Goal: Information Seeking & Learning: Learn about a topic

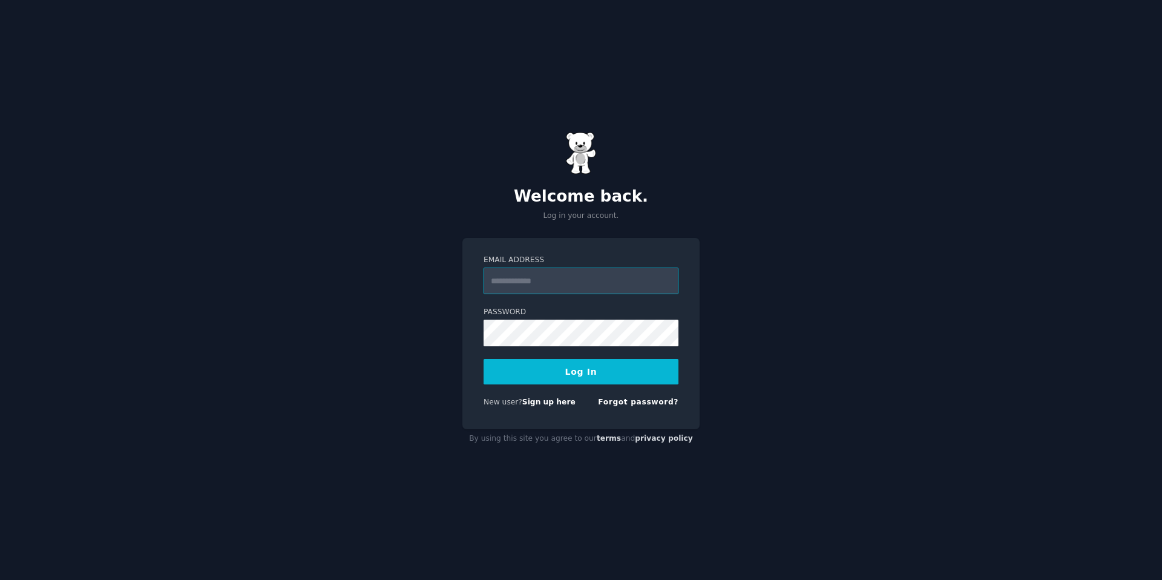
type input "**********"
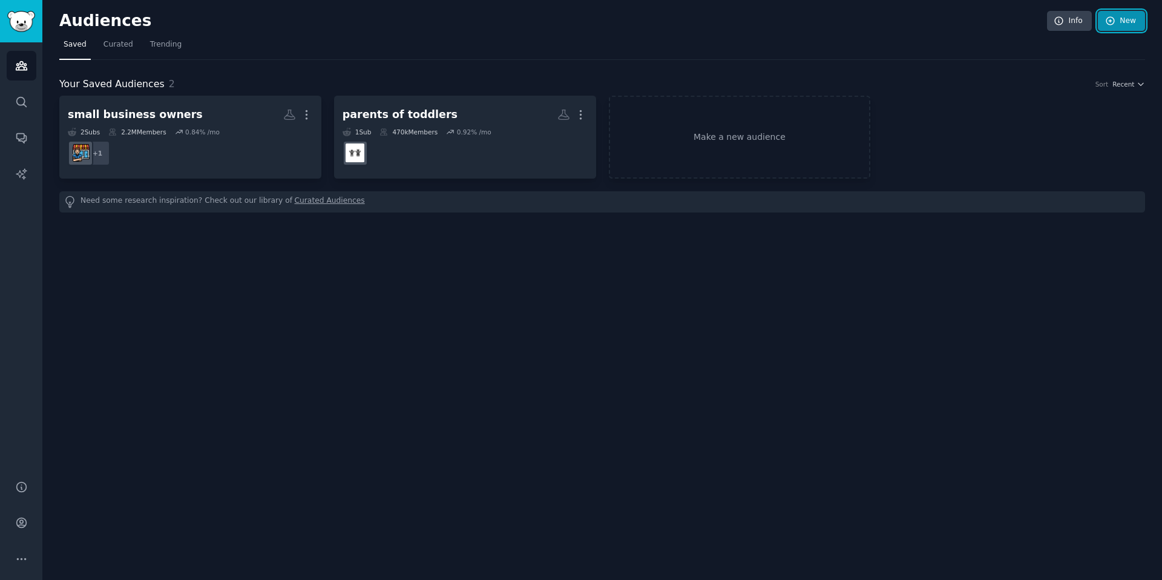
click at [1134, 19] on link "New" at bounding box center [1121, 21] width 47 height 21
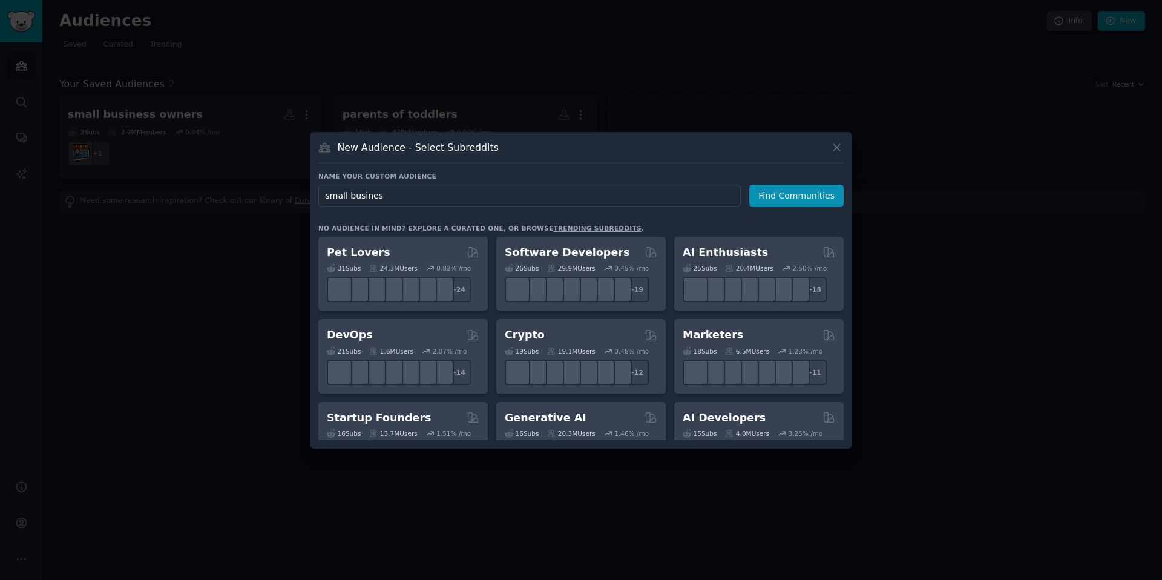
type input "small business"
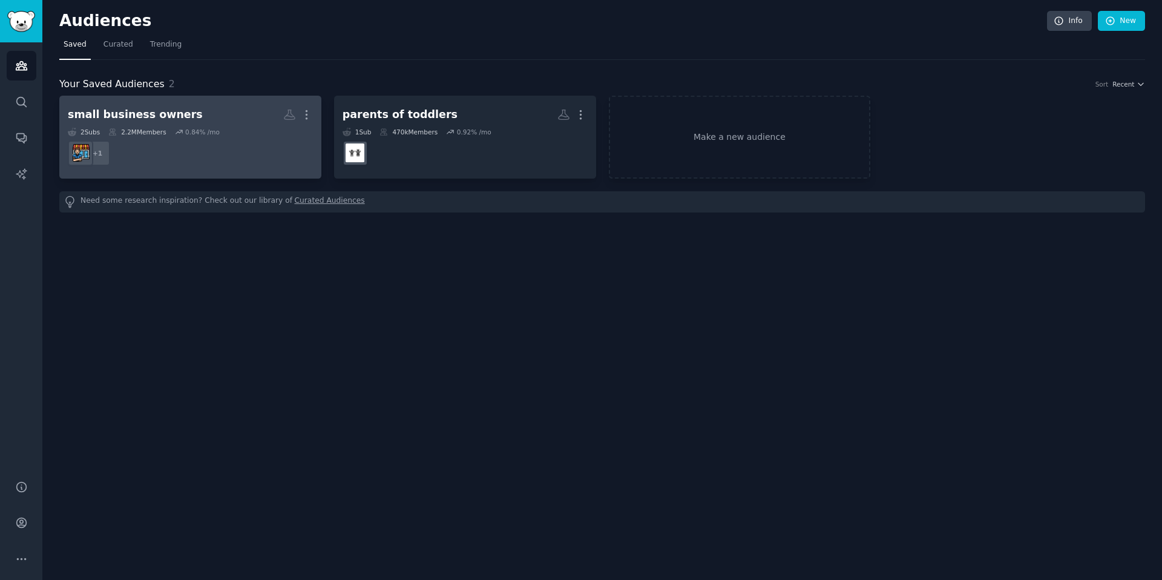
click at [170, 113] on div "small business owners" at bounding box center [135, 114] width 135 height 15
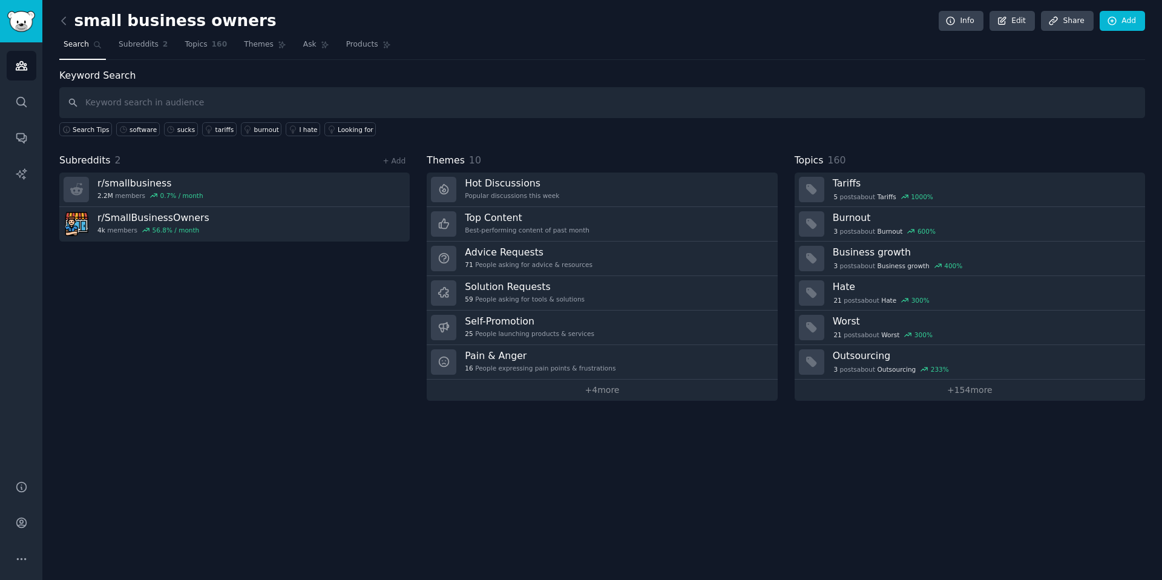
click at [235, 104] on input "text" at bounding box center [602, 102] width 1086 height 31
type input "repetitive tasks"
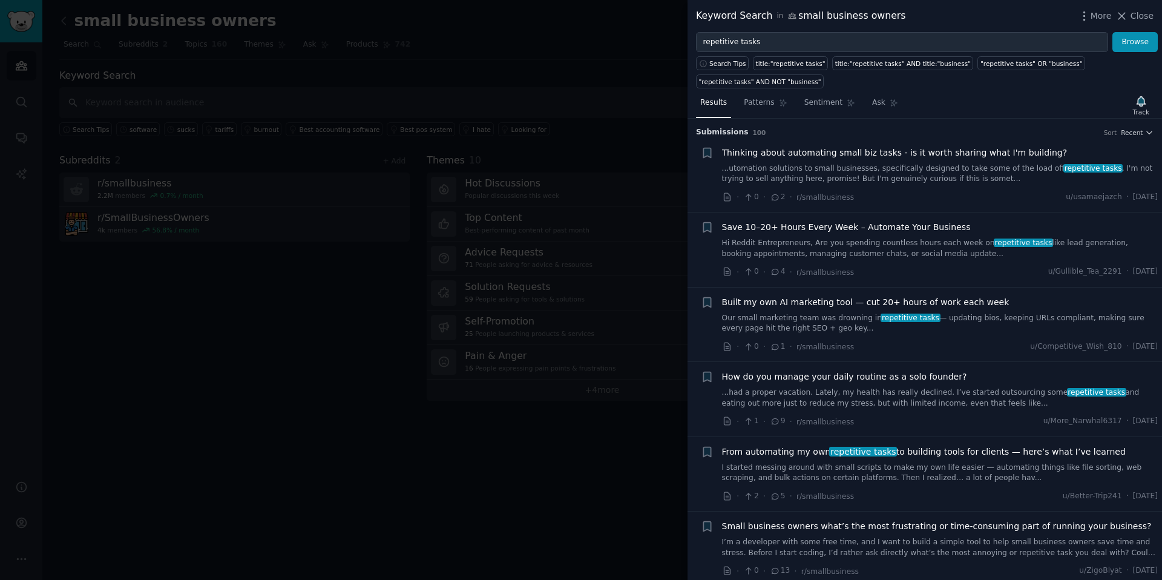
click at [962, 179] on link "...utomation solutions to small businesses, specifically designed to take some …" at bounding box center [940, 173] width 436 height 21
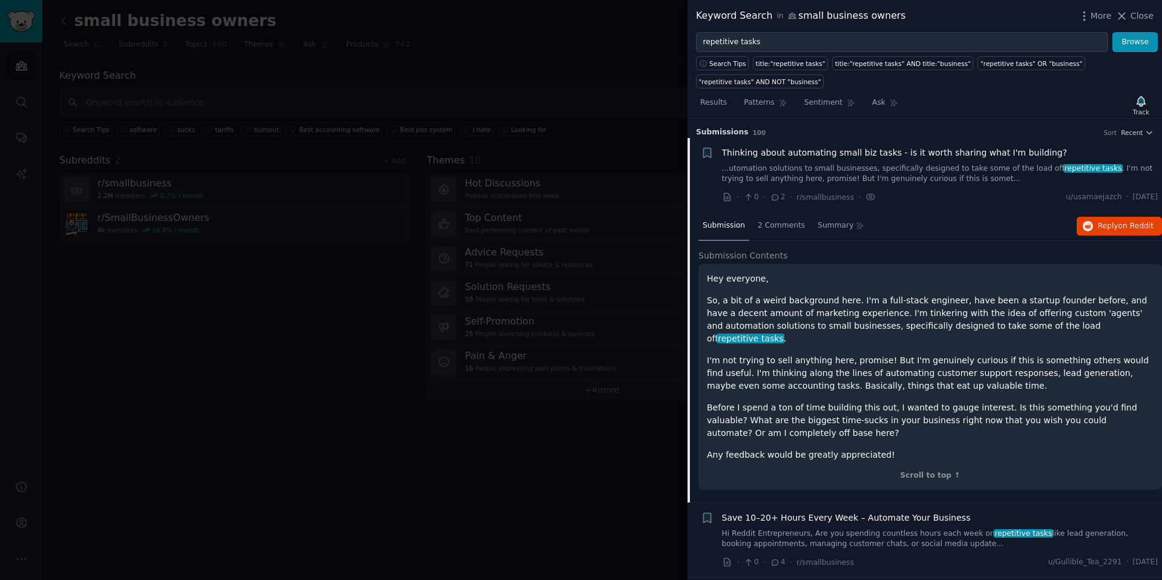
click at [1139, 137] on h3 "Submission s 100 Sort Recent" at bounding box center [925, 132] width 458 height 11
click at [1145, 135] on icon "button" at bounding box center [1149, 132] width 8 height 8
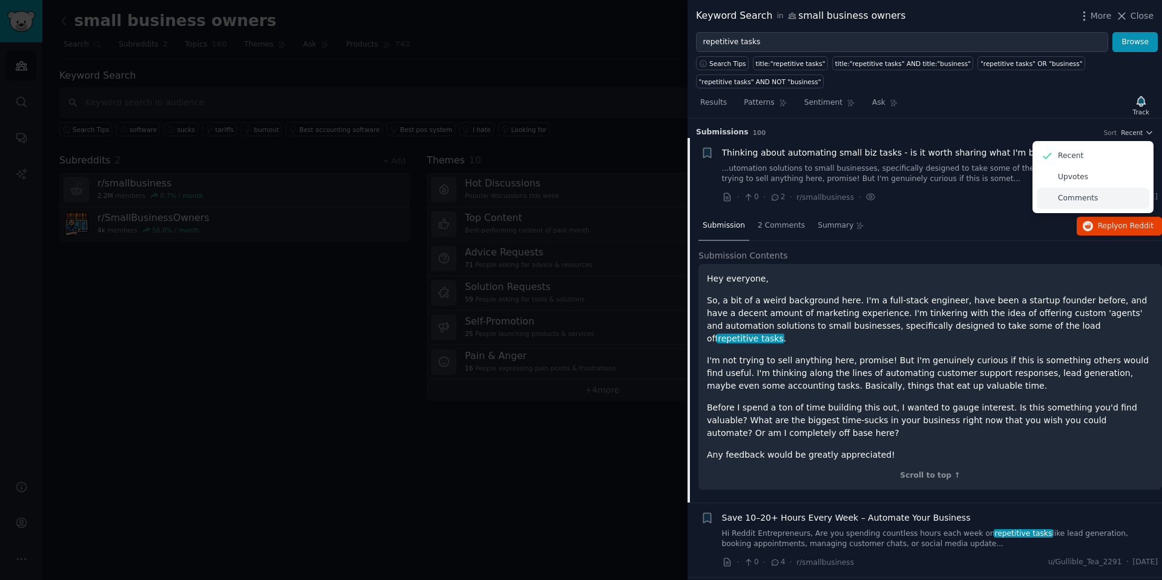
click at [1110, 197] on div "Comments" at bounding box center [1093, 198] width 113 height 21
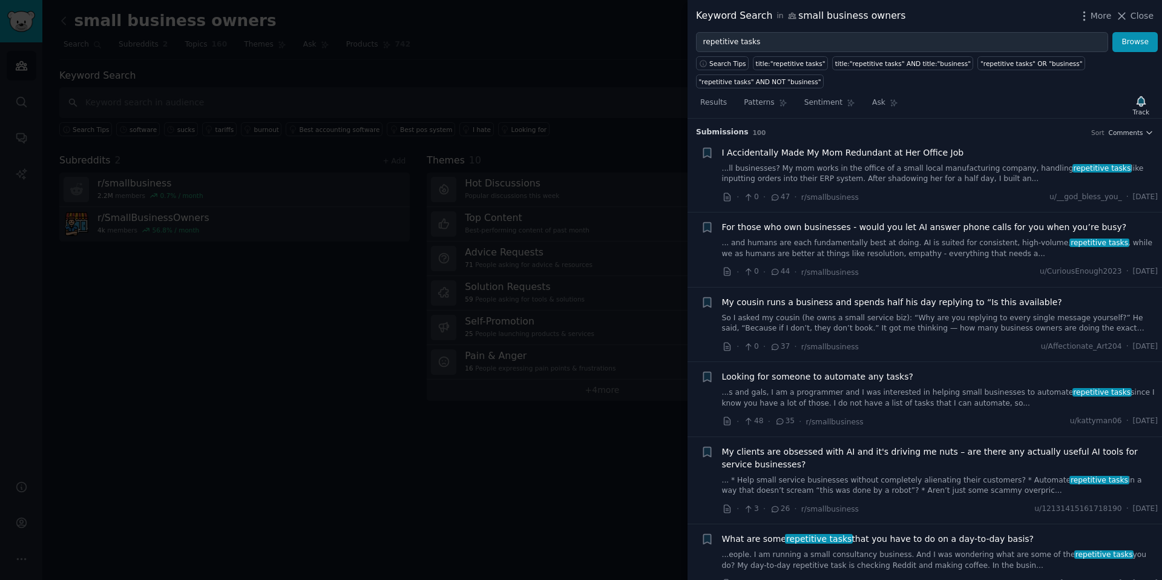
click at [920, 174] on link "...ll businesses? My mom works in the office of a small local manufacturing com…" at bounding box center [940, 173] width 436 height 21
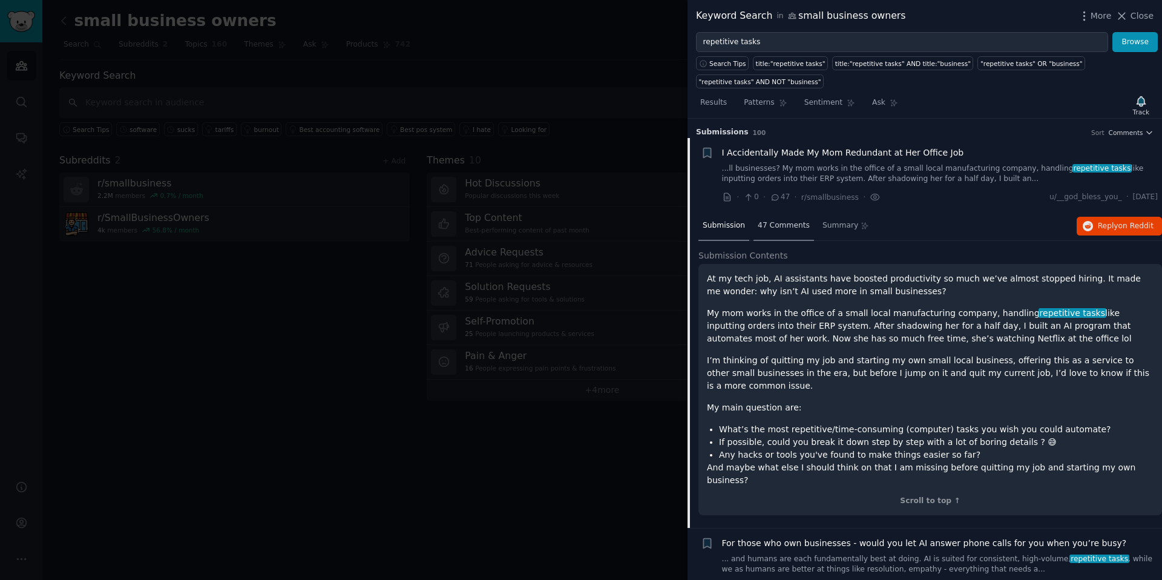
click at [788, 226] on span "47 Comments" at bounding box center [784, 225] width 52 height 11
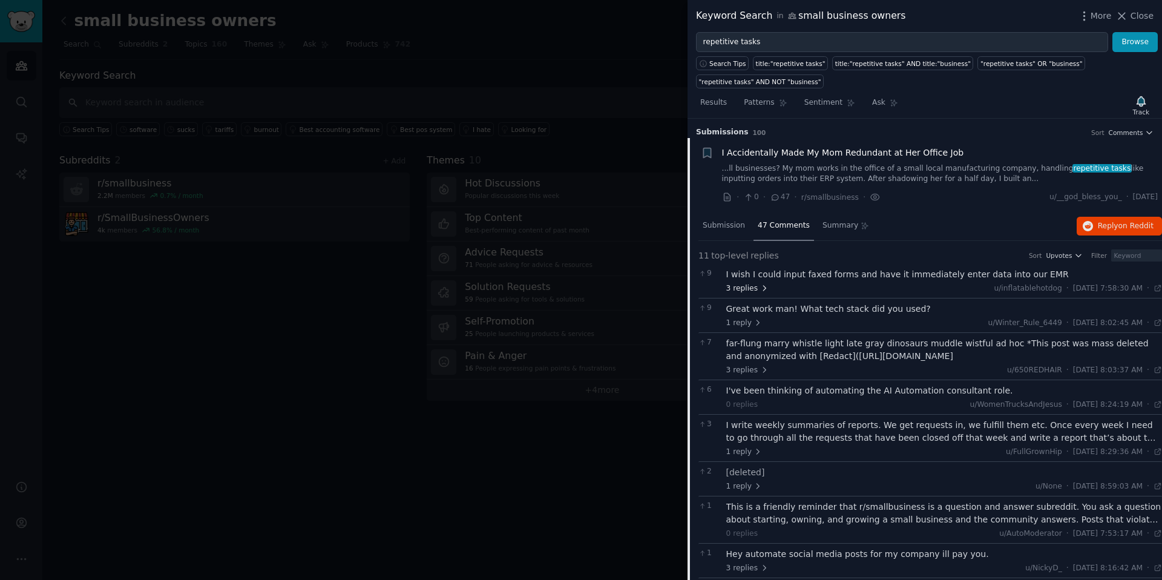
click at [763, 288] on icon at bounding box center [764, 288] width 8 height 8
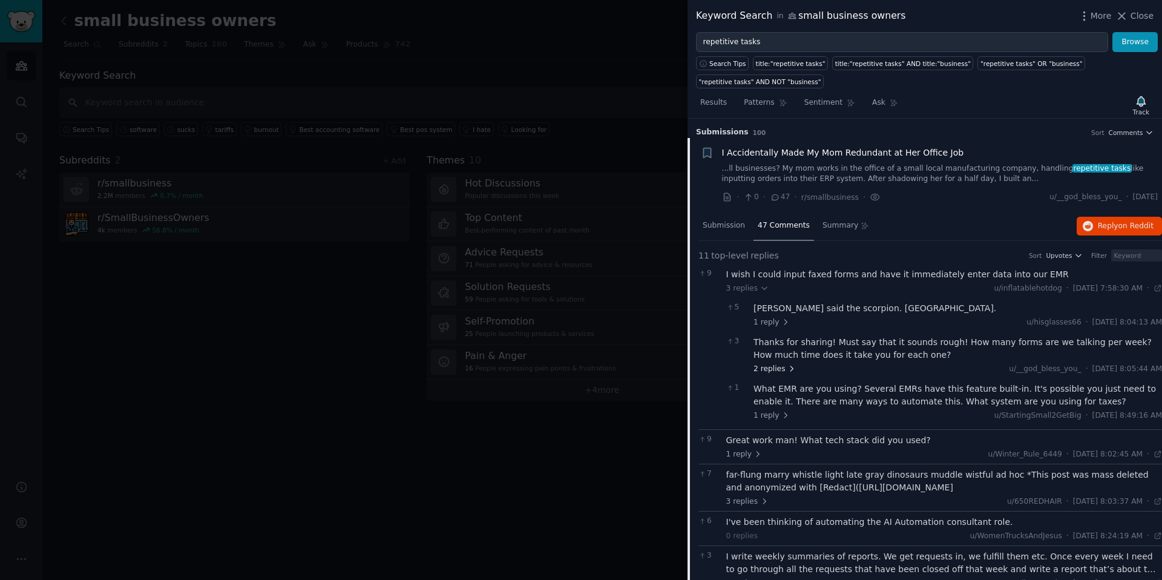
click at [788, 368] on icon at bounding box center [792, 368] width 8 height 8
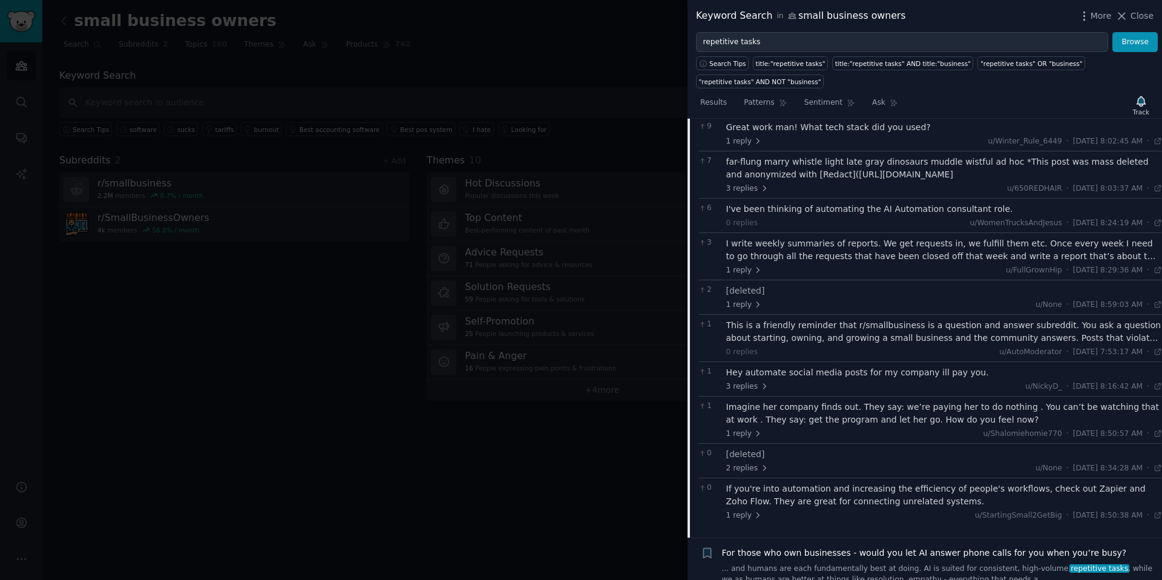
scroll to position [415, 0]
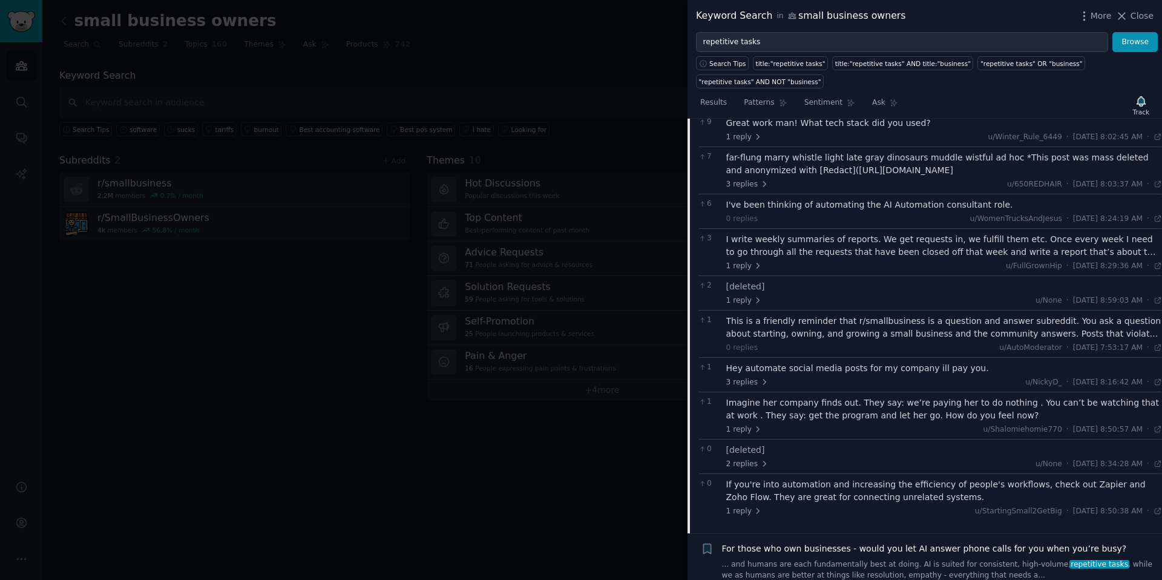
click at [867, 255] on div "I write weekly summaries of reports. We get requests in, we fulfill them etc. O…" at bounding box center [944, 245] width 436 height 25
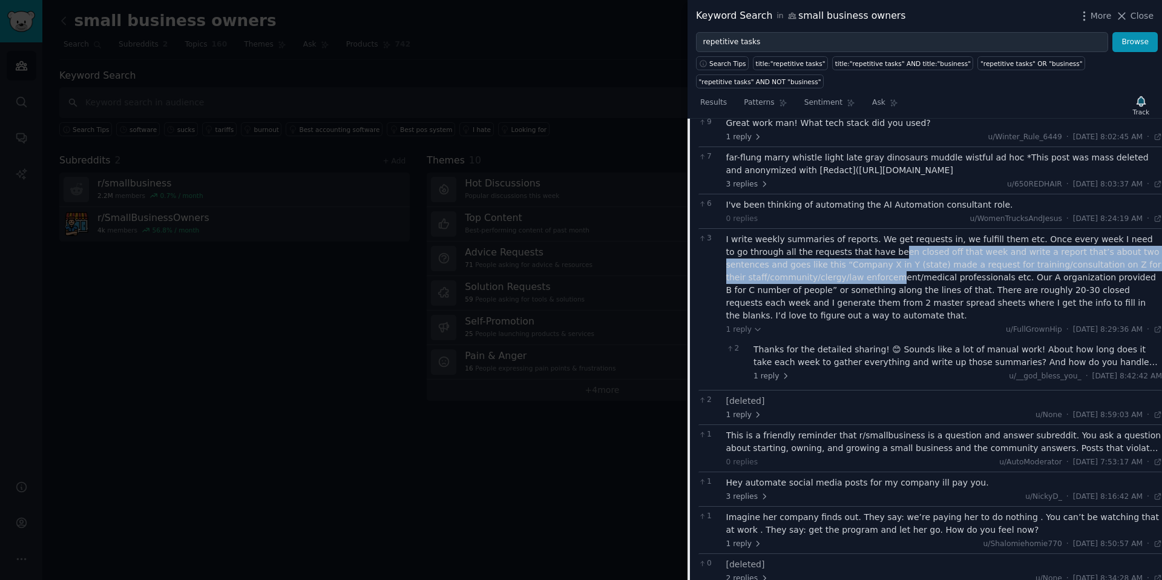
drag, startPoint x: 867, startPoint y: 254, endPoint x: 866, endPoint y: 274, distance: 20.0
click at [866, 274] on div "I write weekly summaries of reports. We get requests in, we fulfill them etc. O…" at bounding box center [944, 277] width 436 height 89
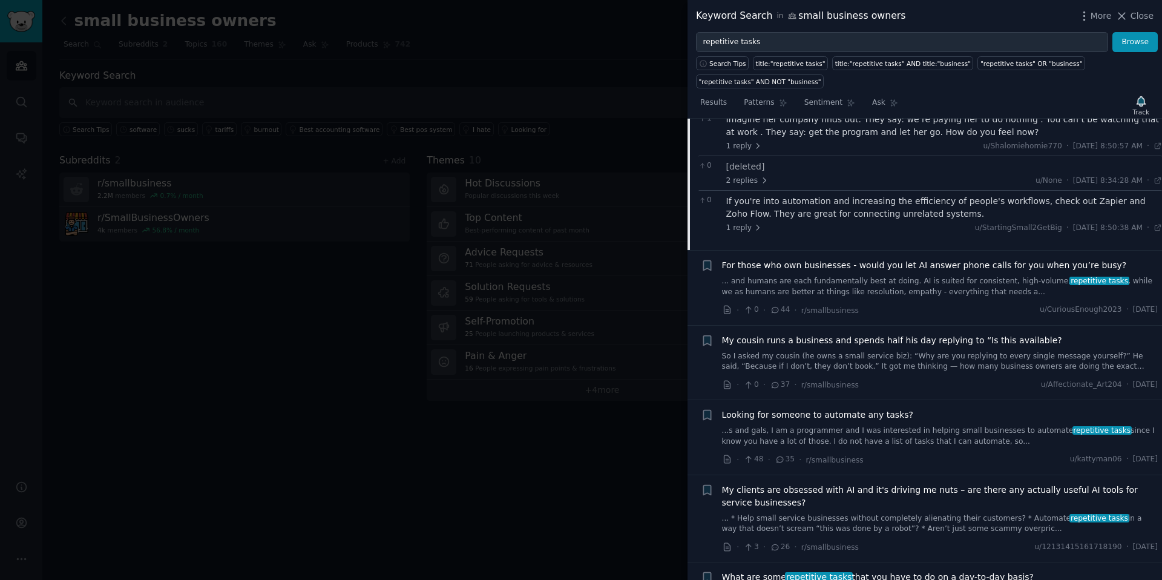
scroll to position [0, 0]
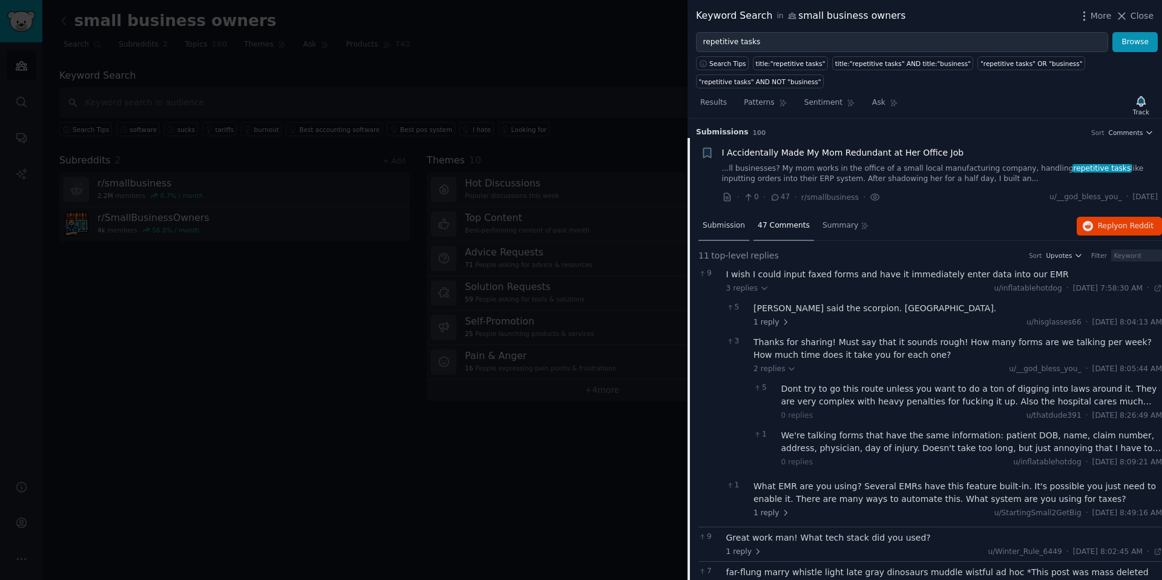
click at [709, 223] on span "Submission" at bounding box center [724, 225] width 42 height 11
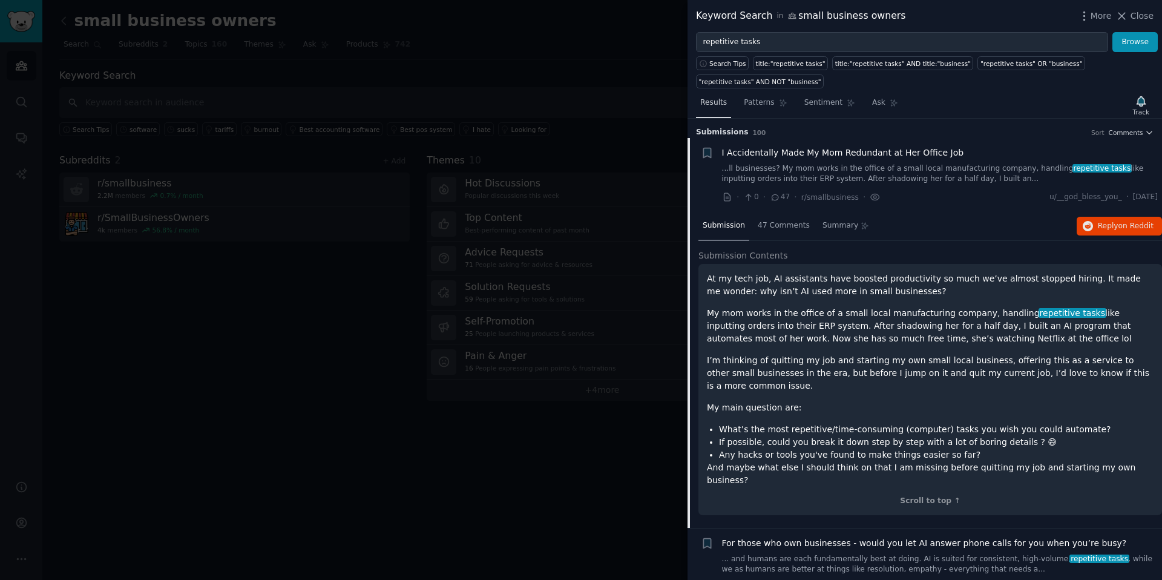
click at [716, 100] on span "Results" at bounding box center [713, 102] width 27 height 11
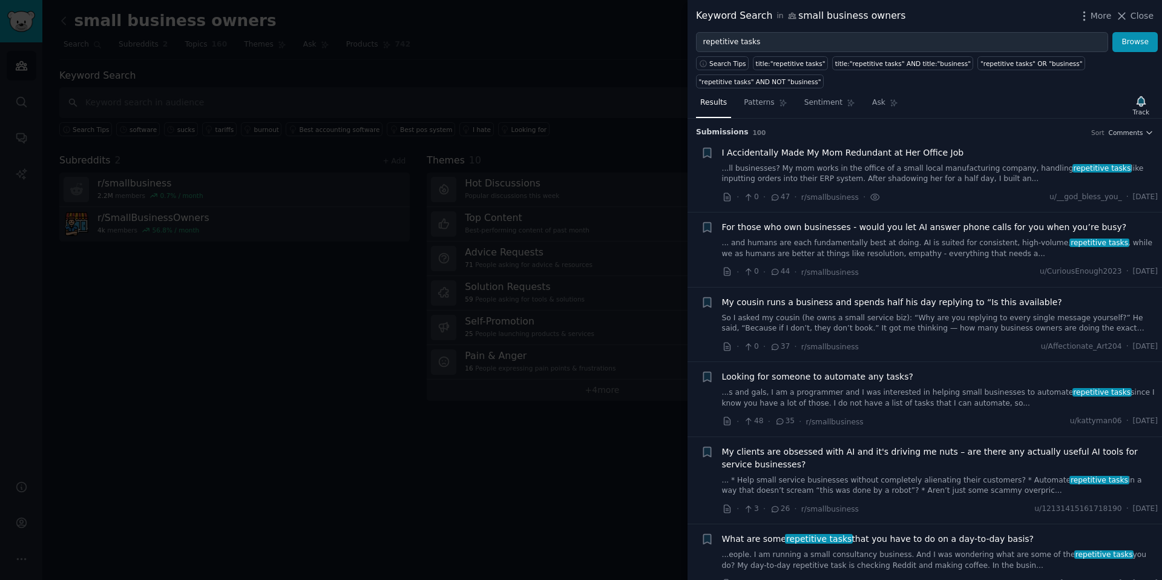
click at [855, 315] on link "So I asked my cousin (he owns a small service biz): “Why are you replying to ev…" at bounding box center [940, 323] width 436 height 21
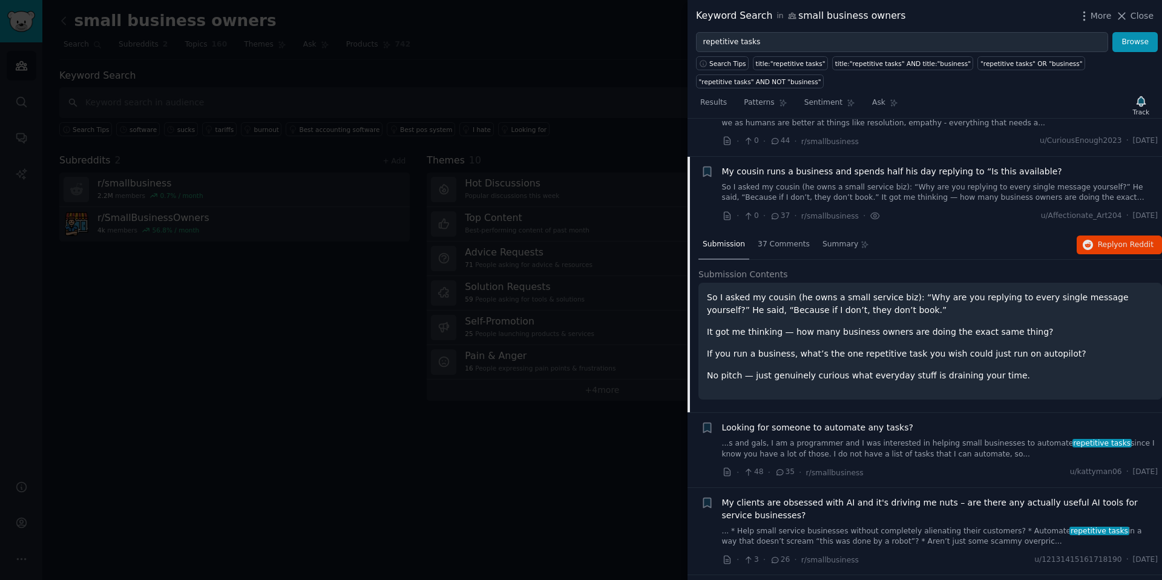
scroll to position [169, 0]
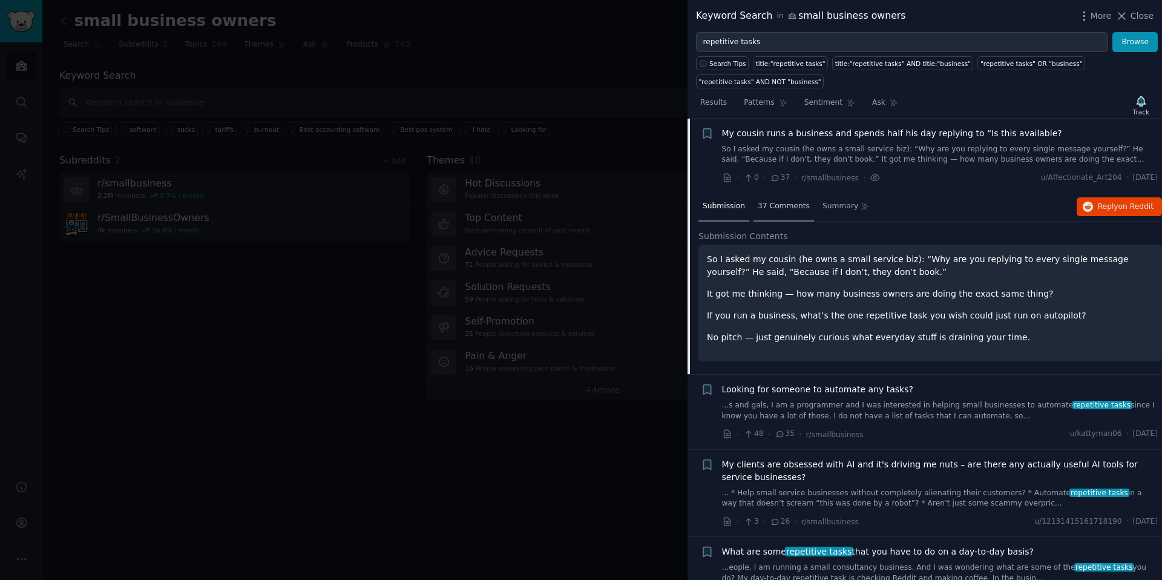
click at [776, 200] on div "37 Comments" at bounding box center [784, 207] width 61 height 29
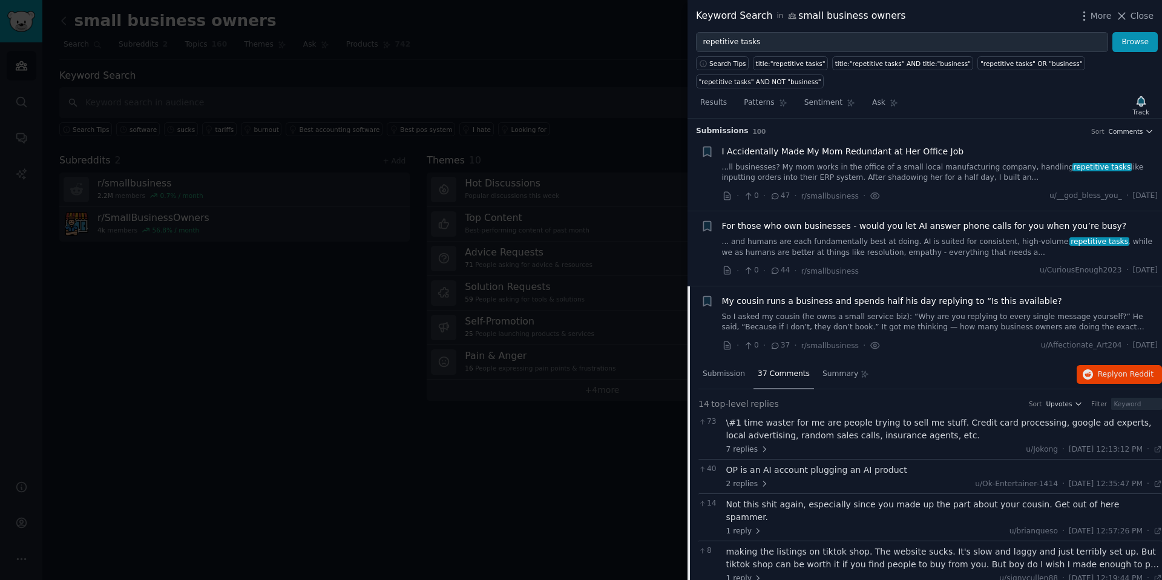
scroll to position [0, 0]
click at [720, 372] on span "Submission" at bounding box center [724, 375] width 42 height 11
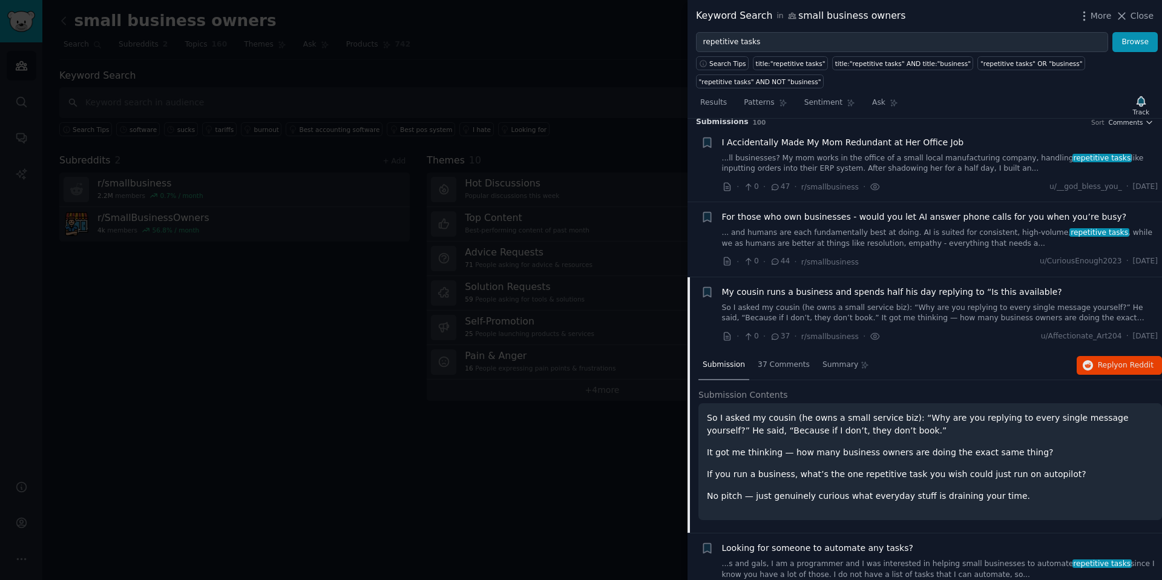
scroll to position [27, 0]
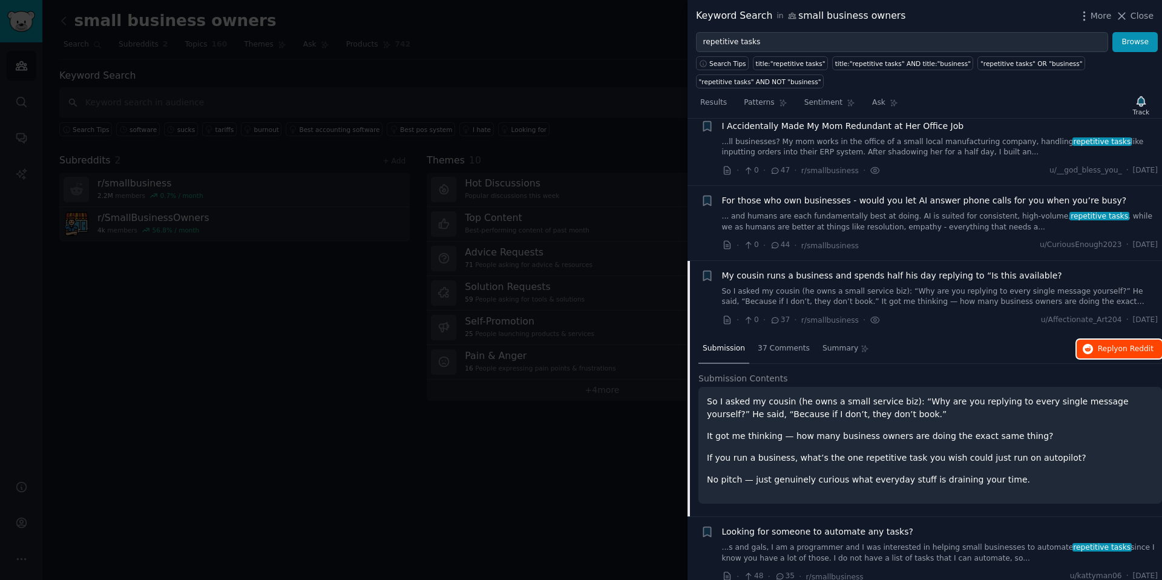
click at [1115, 348] on span "Reply on Reddit" at bounding box center [1126, 349] width 56 height 11
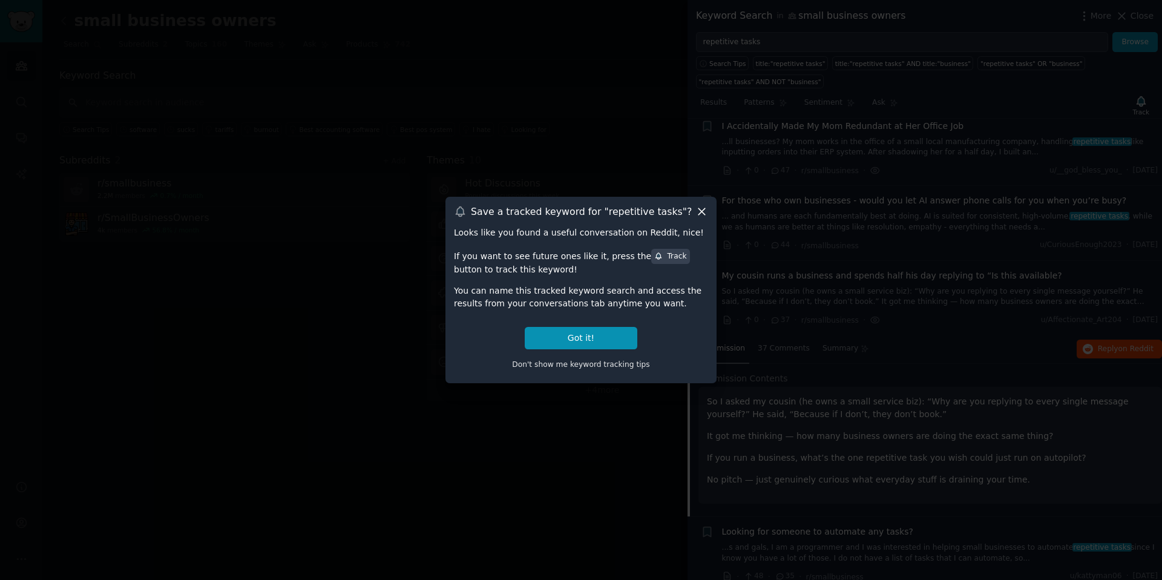
click at [703, 209] on icon at bounding box center [702, 212] width 7 height 7
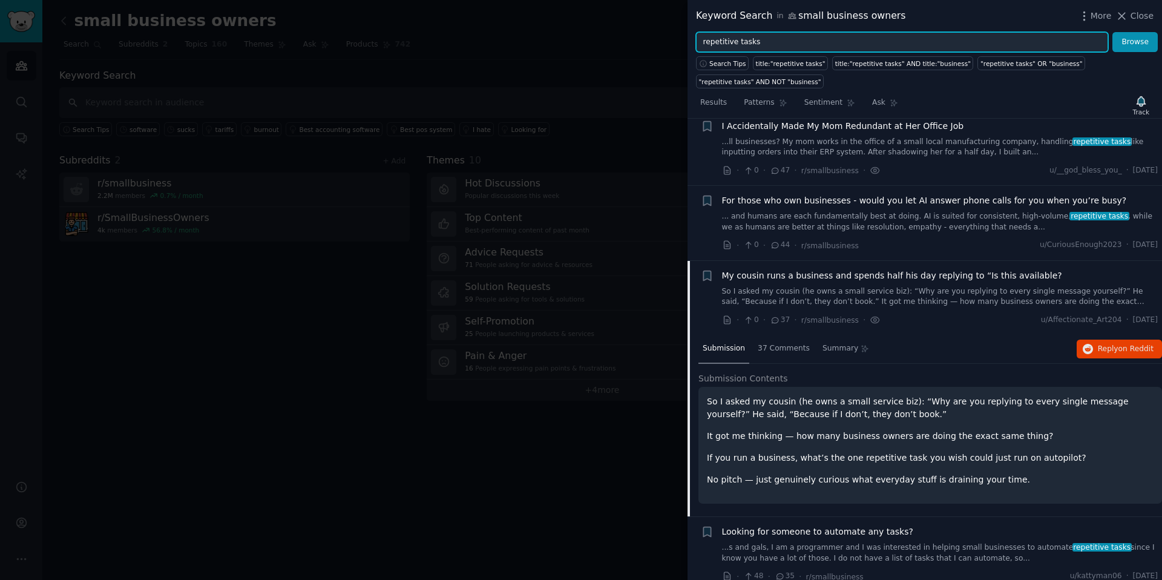
click at [777, 42] on input "repetitive tasks" at bounding box center [902, 42] width 412 height 21
click at [776, 42] on input "repetitive tasks" at bounding box center [902, 42] width 412 height 21
click at [775, 42] on input "repetitive tasks" at bounding box center [902, 42] width 412 height 21
type input "so annoying"
click at [1113, 32] on button "Browse" at bounding box center [1135, 42] width 45 height 21
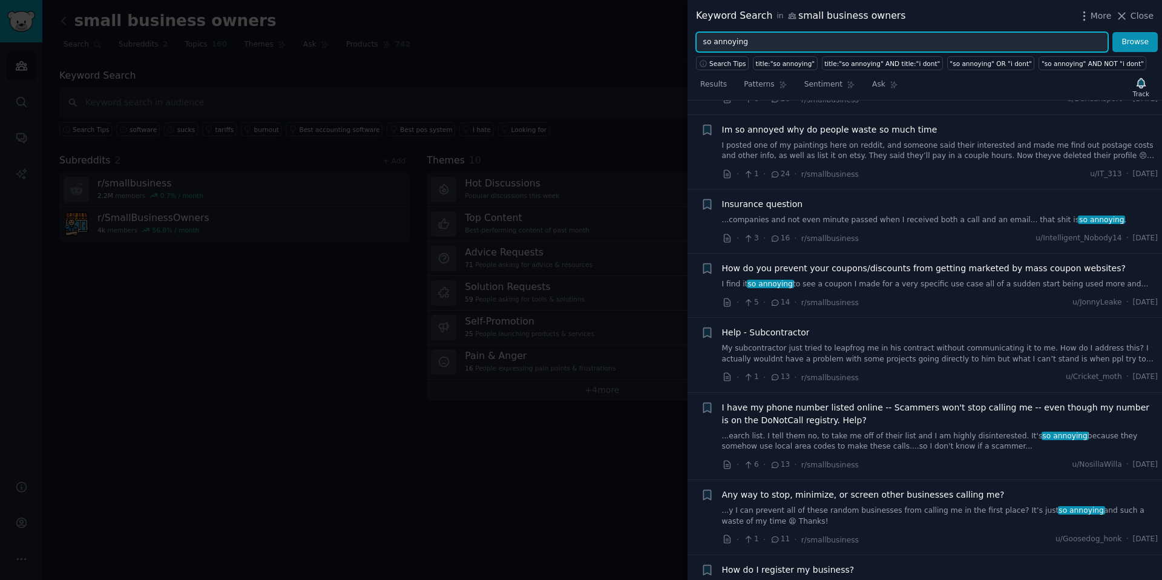
scroll to position [306, 0]
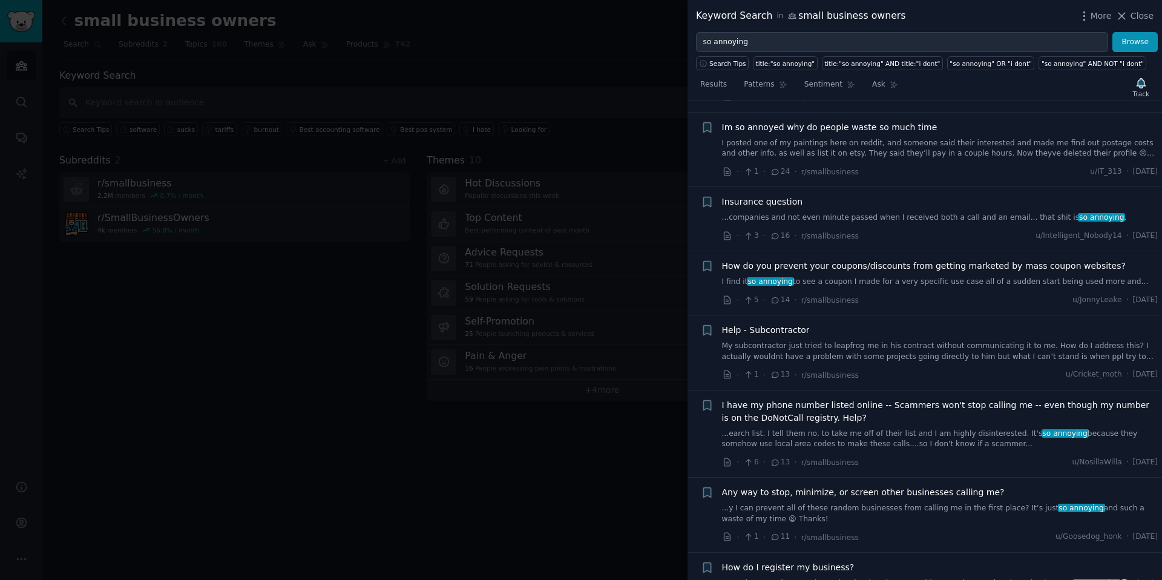
click at [841, 341] on link "My subcontractor just tried to leapfrog me in his contract without communicatin…" at bounding box center [940, 351] width 436 height 21
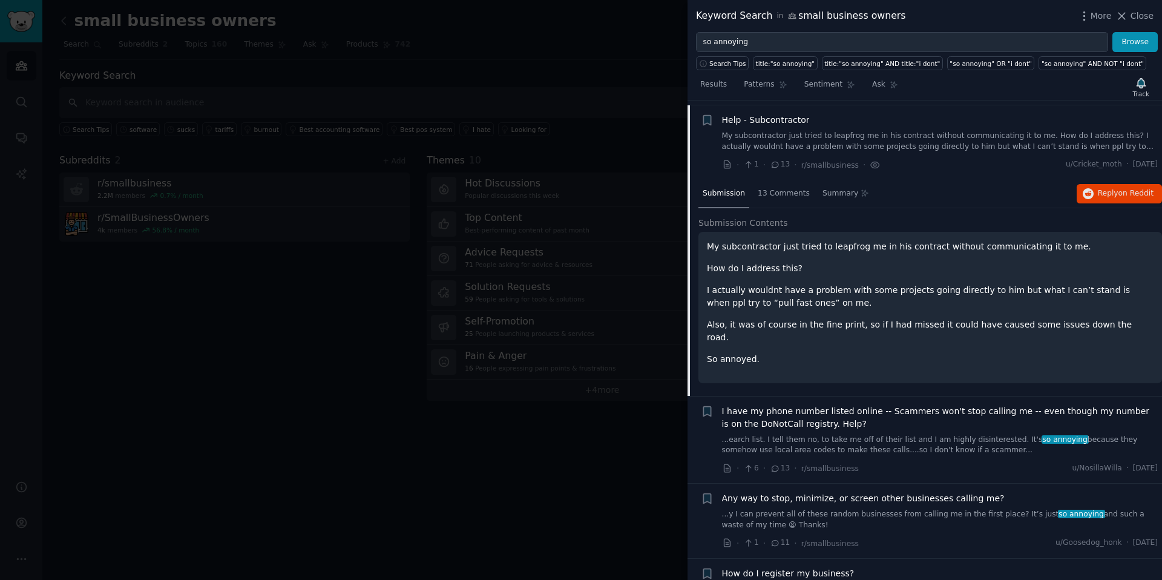
scroll to position [521, 0]
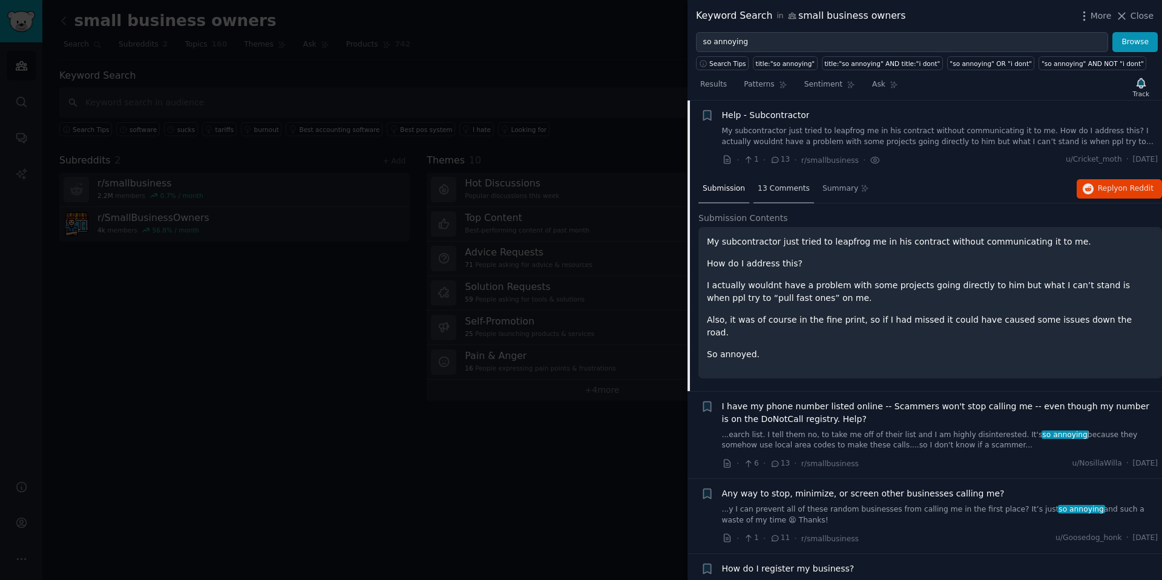
click at [766, 193] on span "13 Comments" at bounding box center [784, 188] width 52 height 11
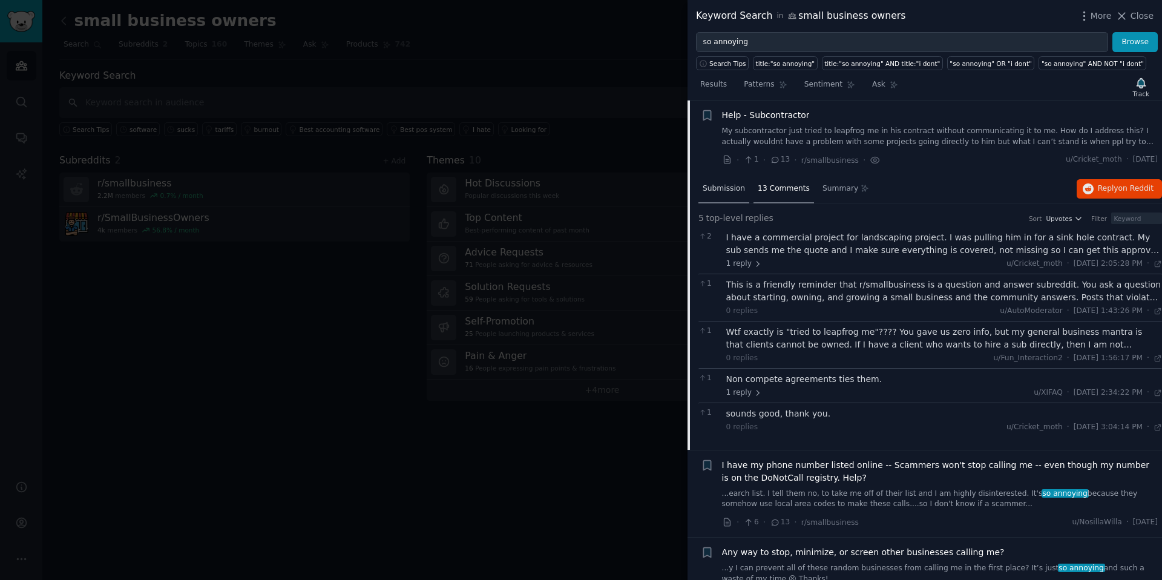
click at [708, 188] on span "Submission" at bounding box center [724, 188] width 42 height 11
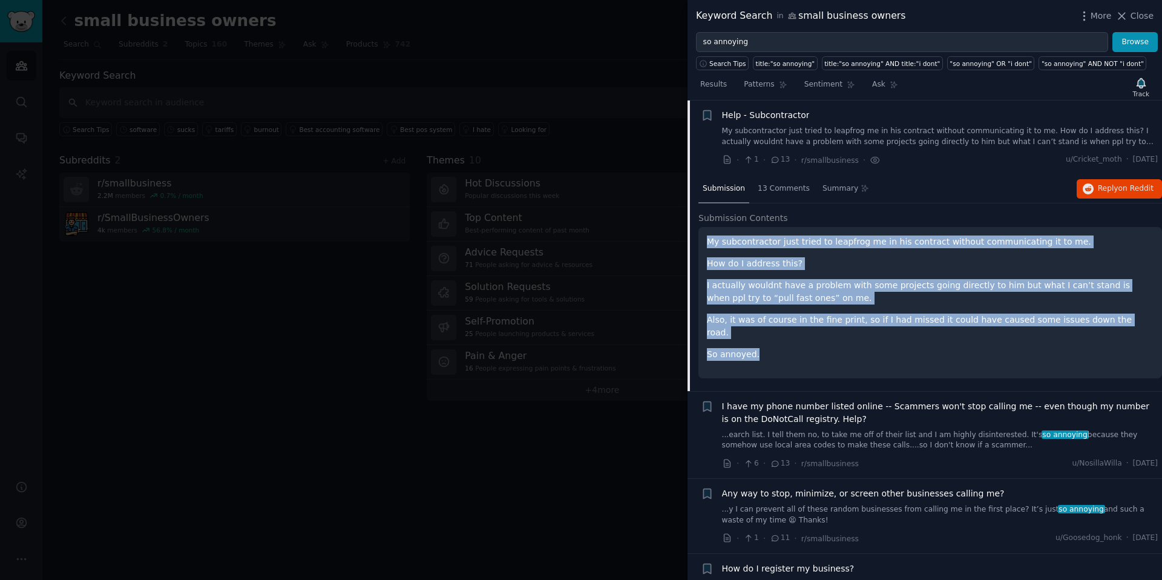
drag, startPoint x: 707, startPoint y: 243, endPoint x: 950, endPoint y: 345, distance: 264.0
click at [950, 345] on div "My subcontractor just tried to leapfrog me in his contract without communicatin…" at bounding box center [930, 297] width 447 height 125
copy div "My subcontractor just tried to leapfrog me in his contract without communicatin…"
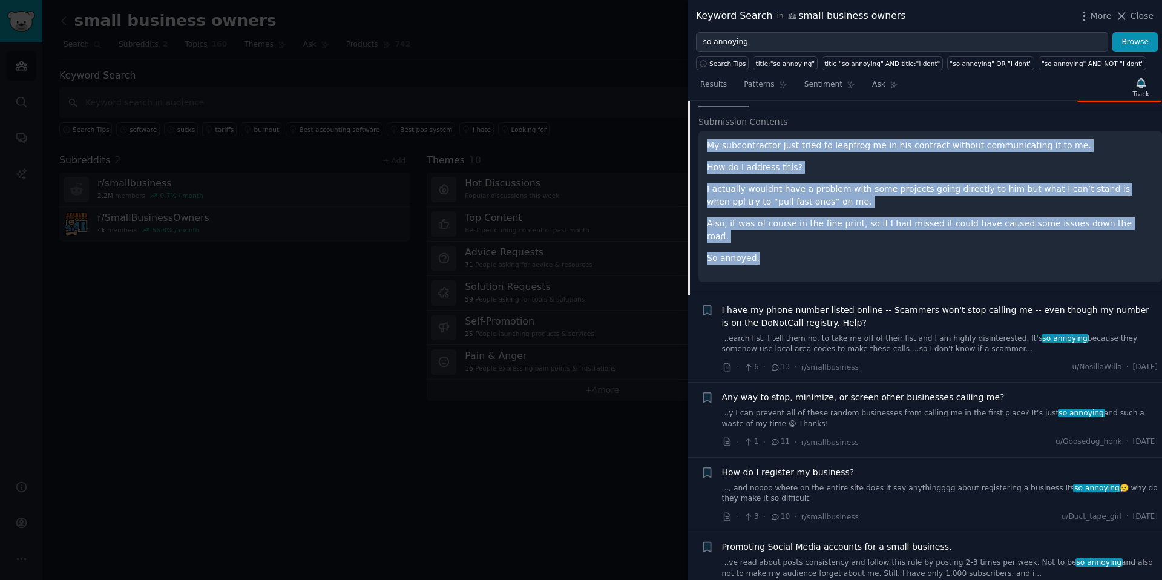
scroll to position [625, 0]
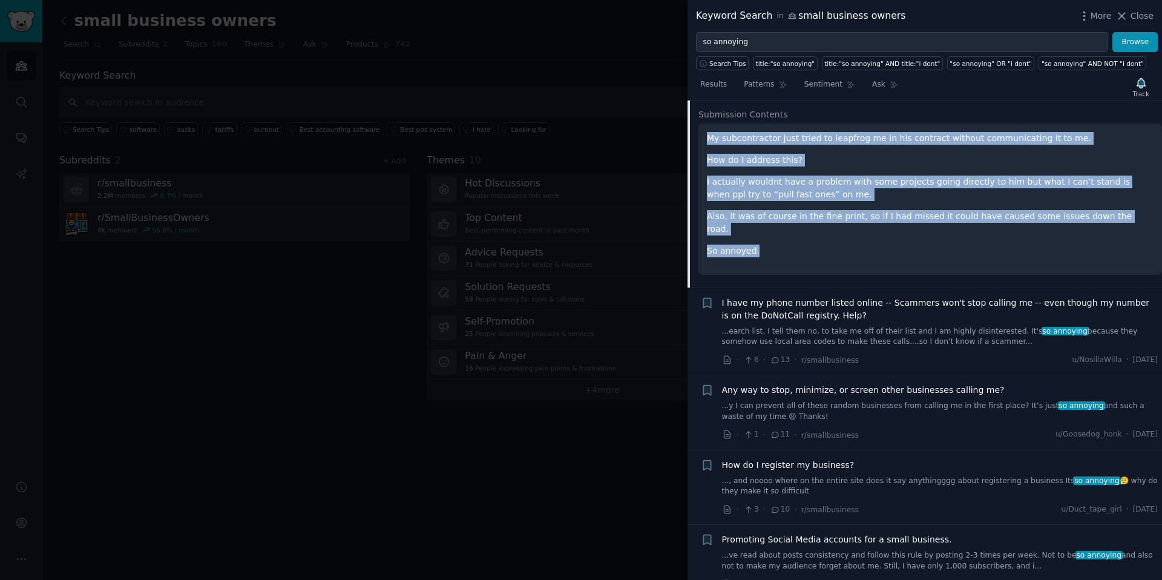
click at [832, 303] on span "I have my phone number listed online -- Scammers won't stop calling me -- even …" at bounding box center [940, 309] width 436 height 25
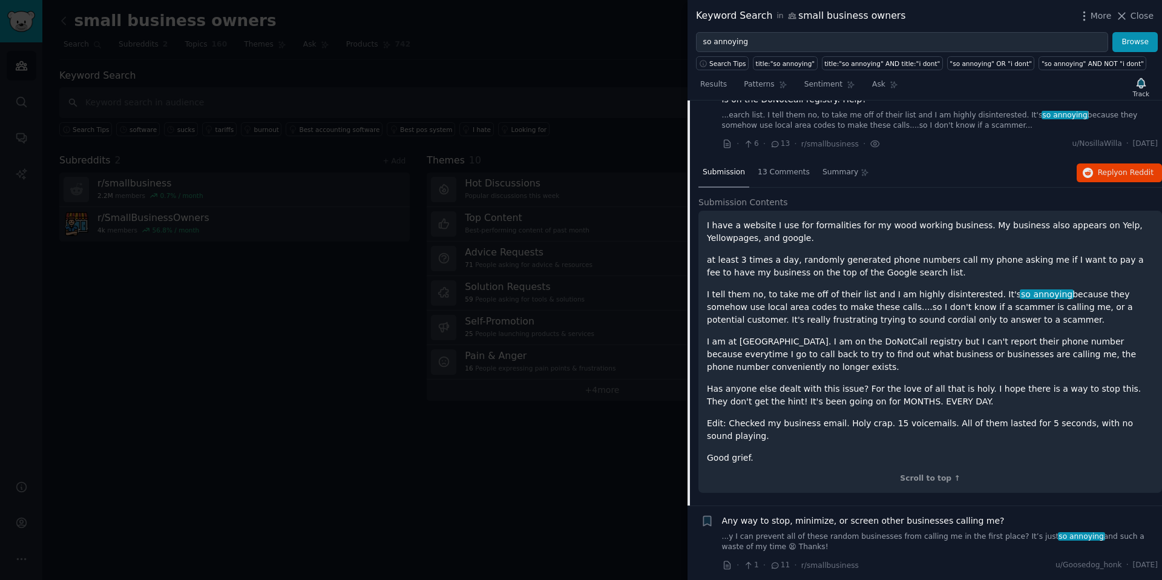
scroll to position [596, 0]
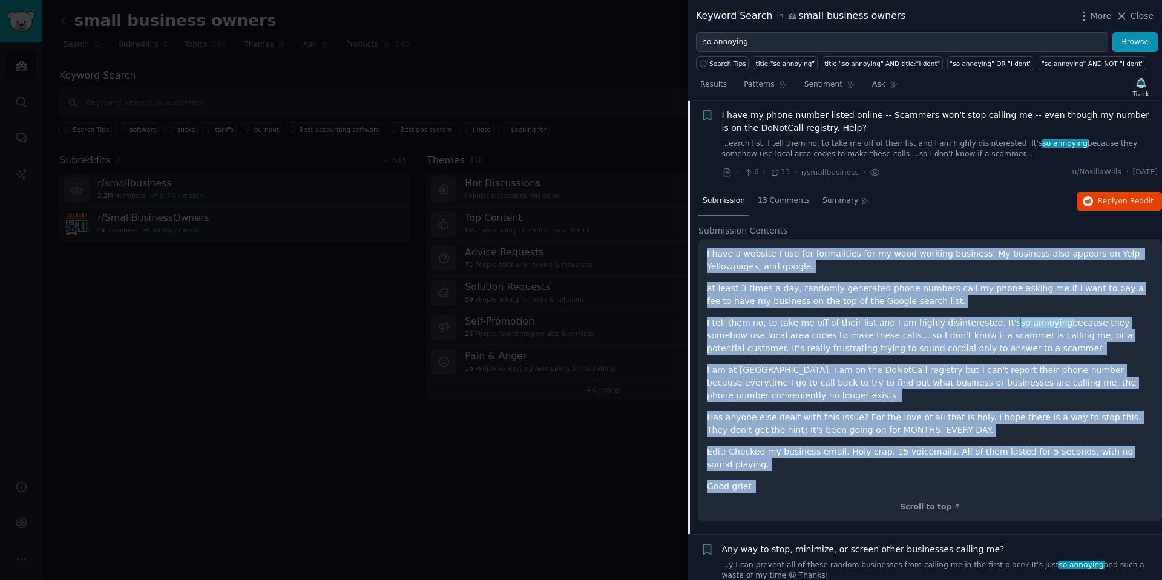
drag, startPoint x: 707, startPoint y: 252, endPoint x: 895, endPoint y: 493, distance: 304.9
click at [895, 493] on div "I have a website I use for formalities for my wood working business. My busines…" at bounding box center [931, 380] width 464 height 282
copy div "I have a website I use for formalities for my wood working business. My busines…"
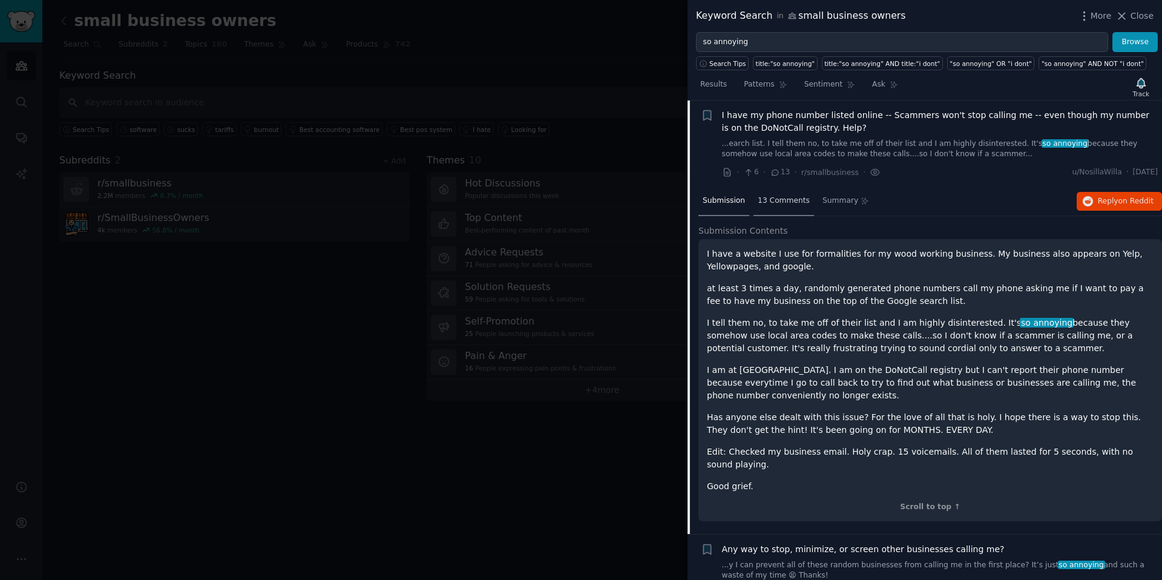
click at [794, 196] on span "13 Comments" at bounding box center [784, 201] width 52 height 11
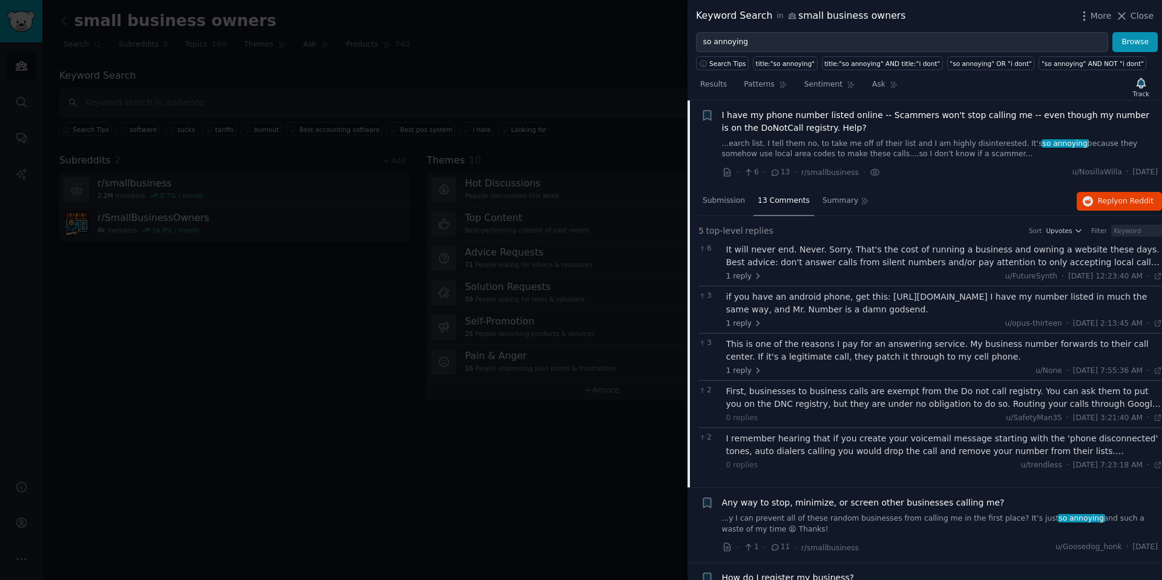
click at [843, 308] on div "if you have an android phone, get this: https://play.google.com/store/apps/deta…" at bounding box center [944, 303] width 436 height 25
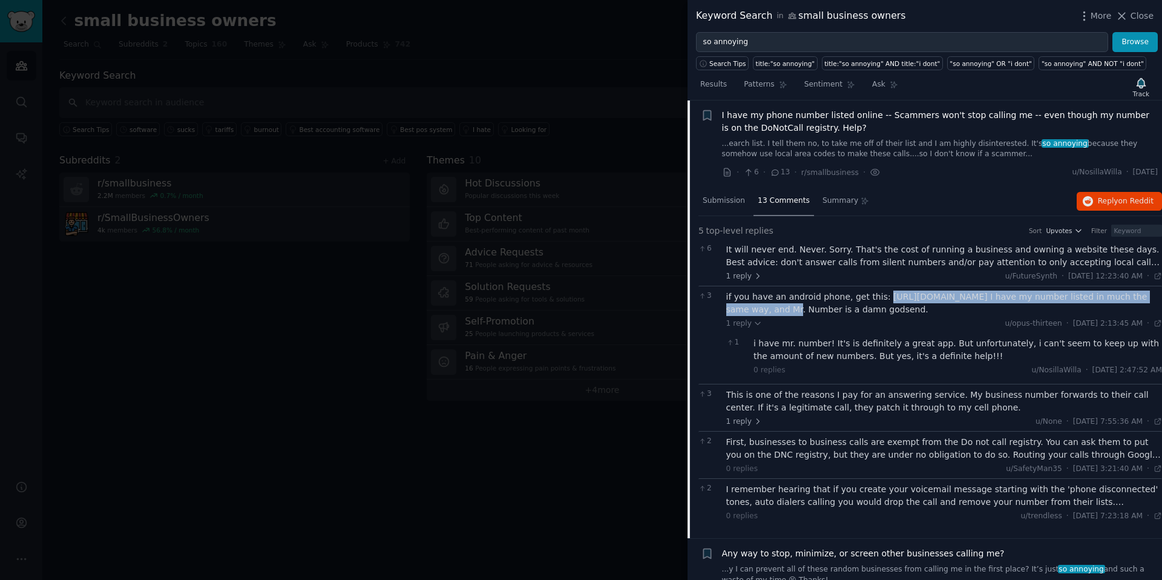
drag, startPoint x: 858, startPoint y: 311, endPoint x: 878, endPoint y: 298, distance: 24.5
click at [878, 298] on div "if you have an android phone, get this: https://play.google.com/store/apps/deta…" at bounding box center [944, 303] width 436 height 25
copy div "https://play.google.com/store/apps/details?id=com.mrnumber.blocker&hl=en"
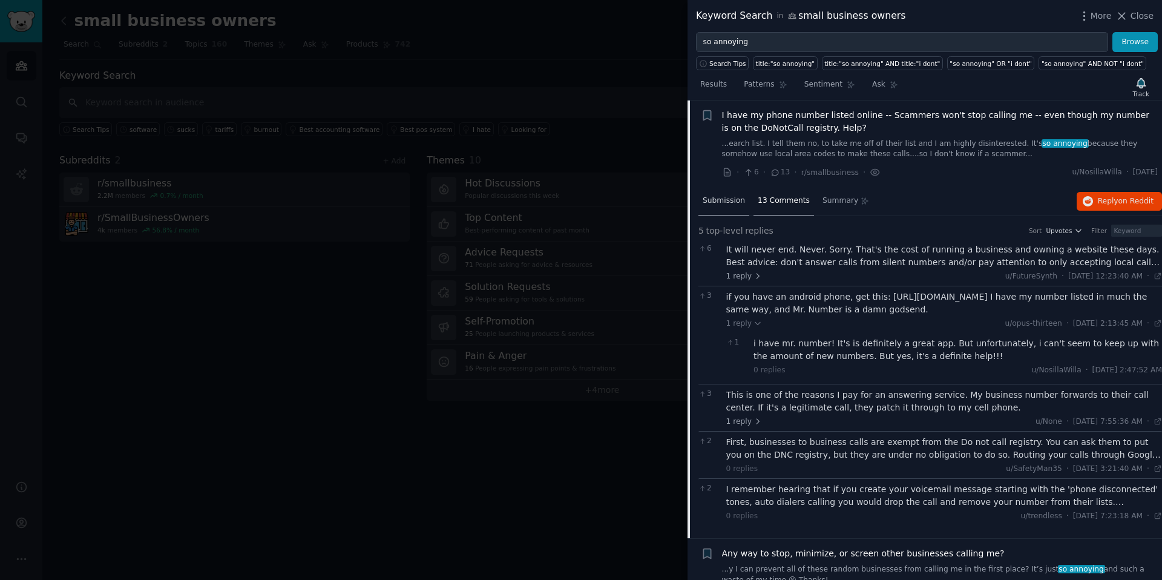
click at [731, 202] on span "Submission" at bounding box center [724, 201] width 42 height 11
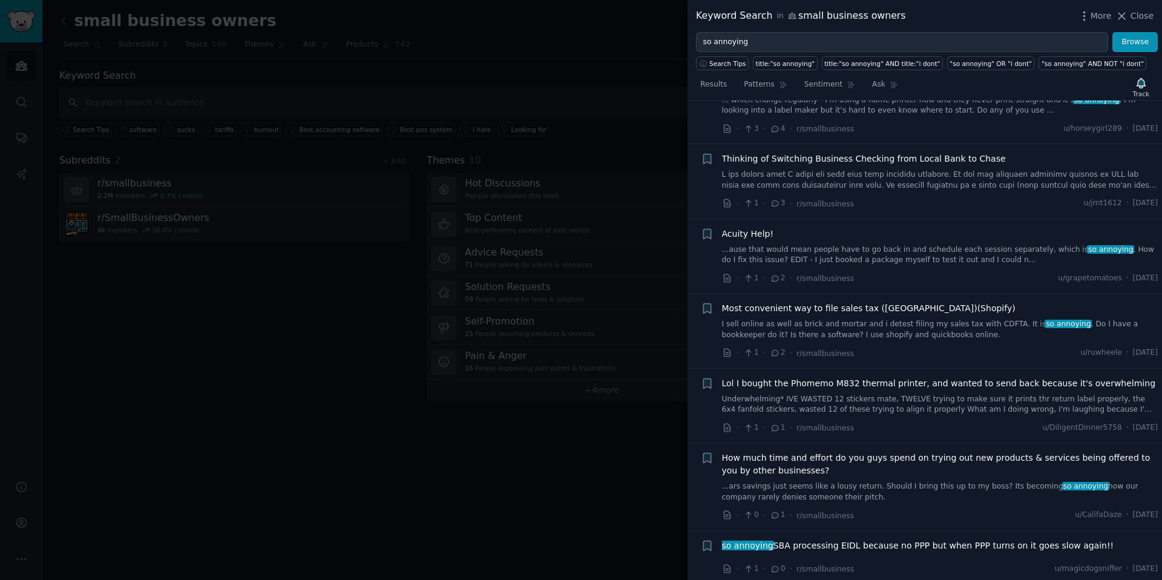
scroll to position [1578, 0]
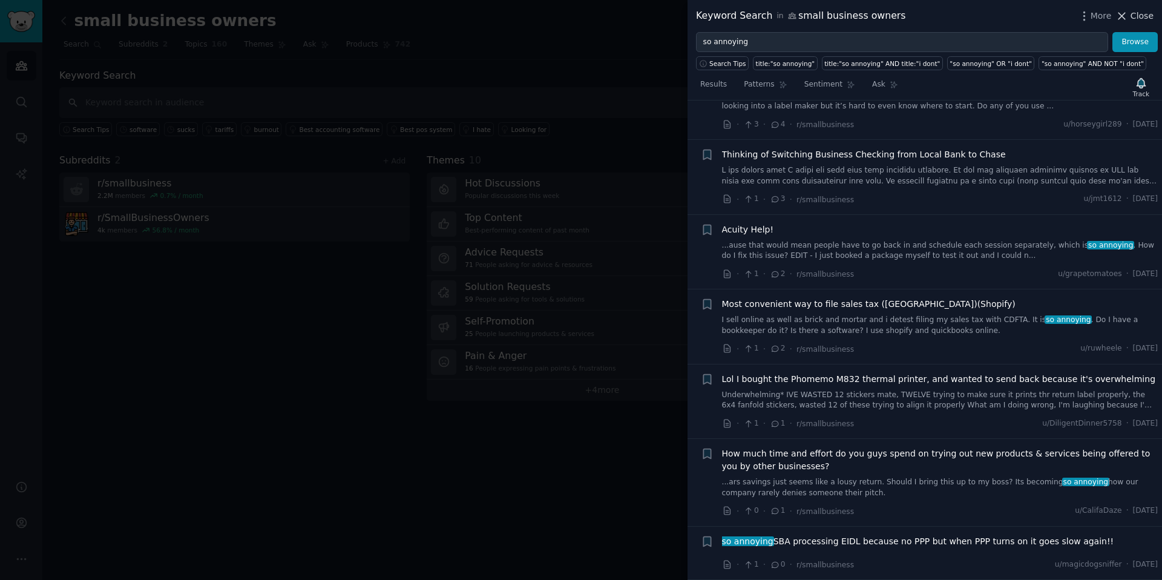
click at [1141, 22] on span "Close" at bounding box center [1142, 16] width 23 height 13
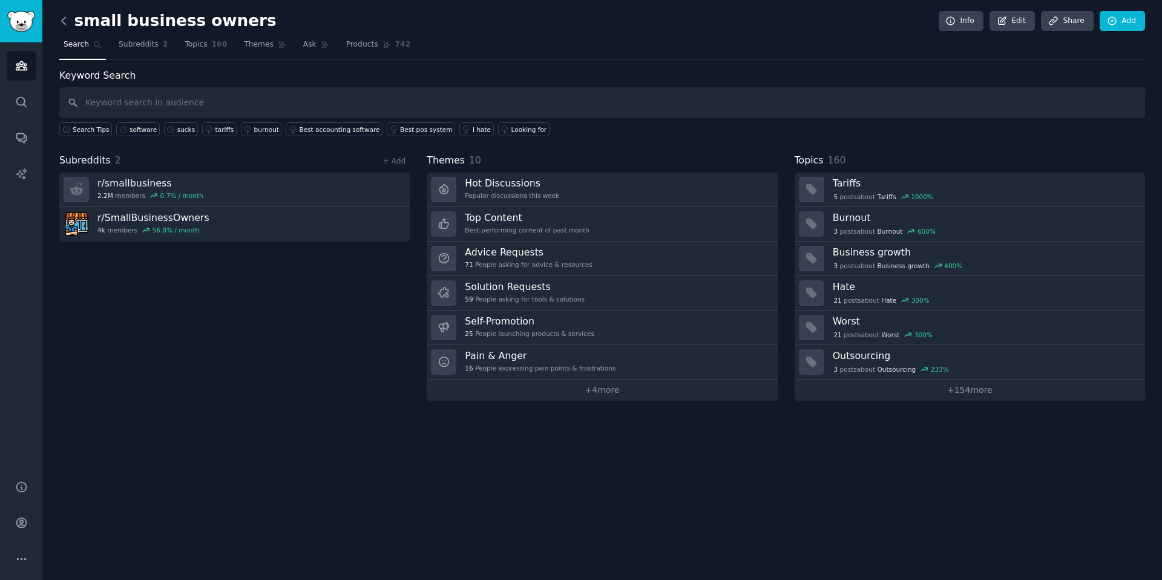
click at [68, 19] on icon at bounding box center [64, 21] width 13 height 13
